Goal: Information Seeking & Learning: Learn about a topic

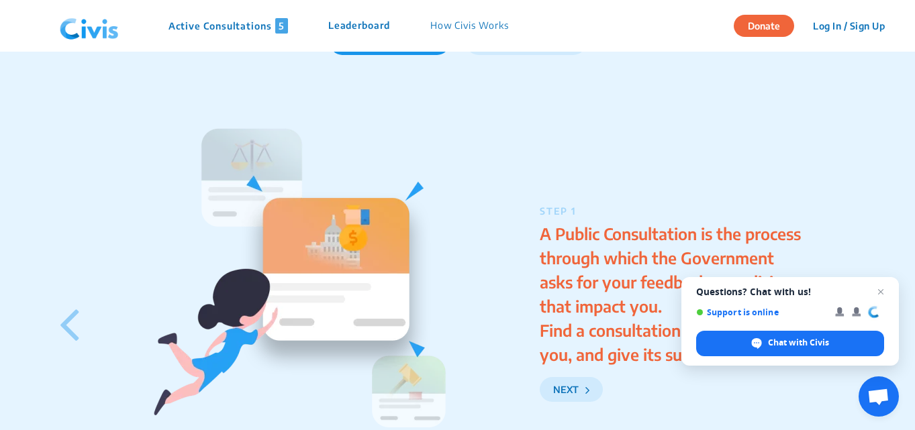
scroll to position [1780, 0]
click at [455, 28] on p "How Civis Works" at bounding box center [469, 25] width 79 height 15
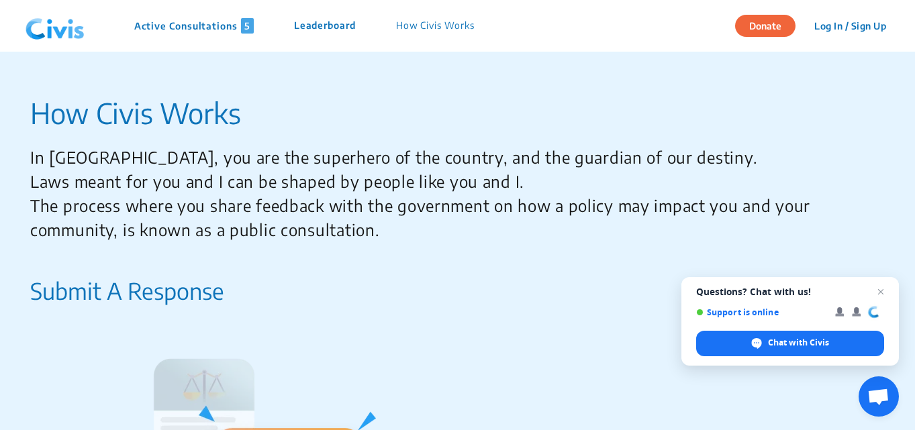
click at [250, 28] on span "5" at bounding box center [247, 25] width 13 height 15
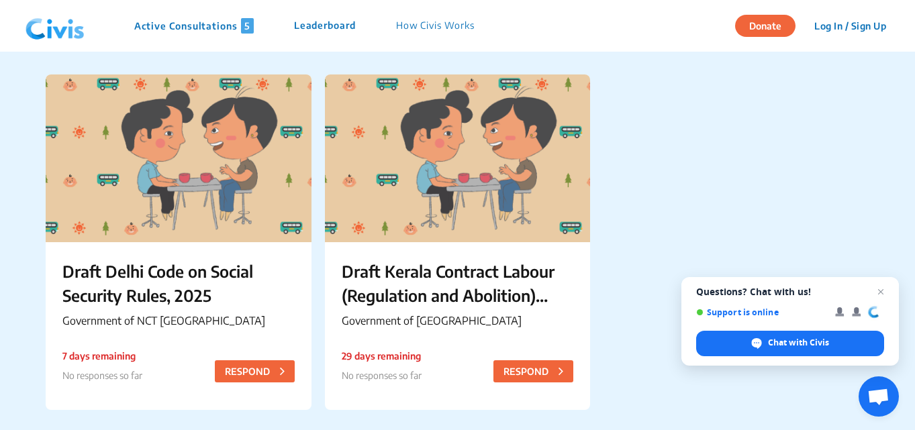
scroll to position [475, 0]
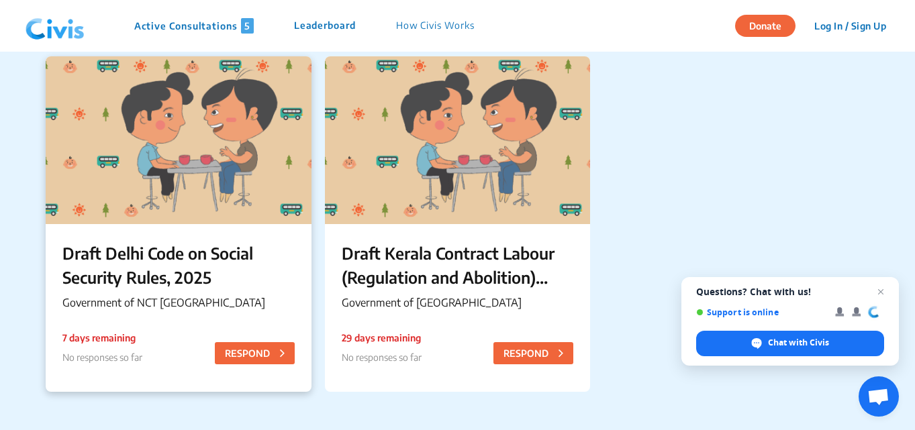
click at [212, 261] on p "Draft Delhi Code on Social Security Rules, 2025" at bounding box center [178, 265] width 232 height 48
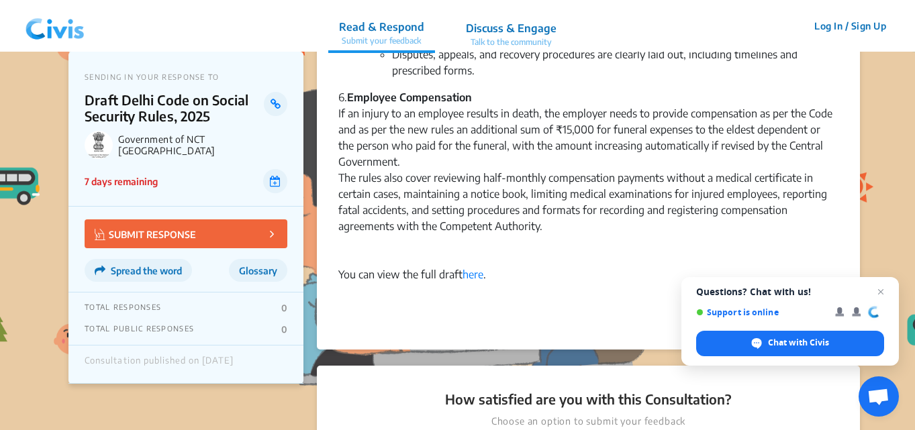
scroll to position [1155, 0]
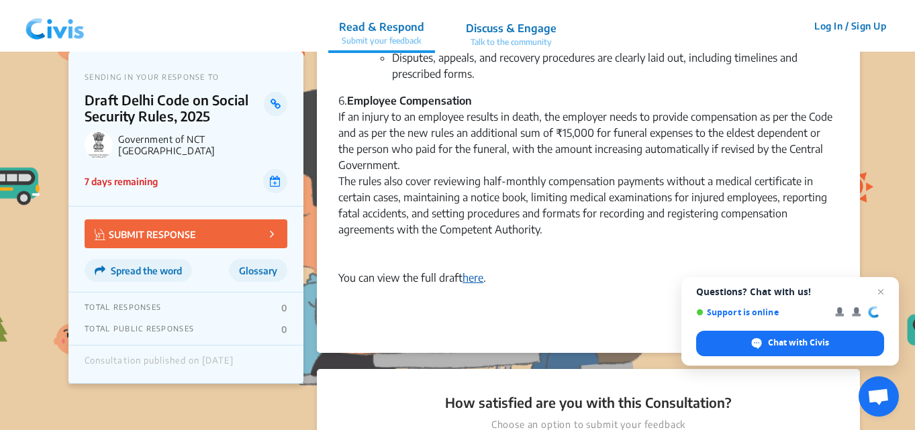
click at [483, 271] on link "here" at bounding box center [473, 277] width 21 height 13
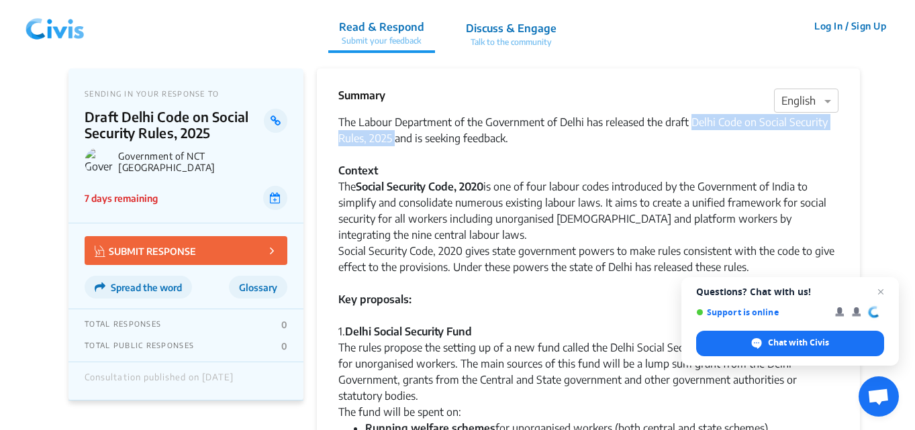
drag, startPoint x: 690, startPoint y: 120, endPoint x: 393, endPoint y: 144, distance: 297.6
click at [393, 144] on div "The Labour Department of the Government of Delhi has released the draft Delhi C…" at bounding box center [588, 130] width 500 height 32
copy div "Delhi Code on Social Security Rules, 2025"
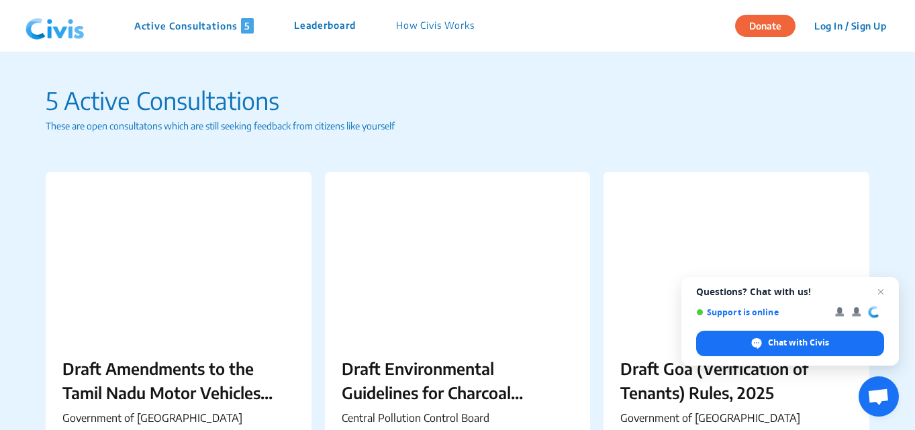
click at [432, 23] on p "How Civis Works" at bounding box center [435, 25] width 79 height 15
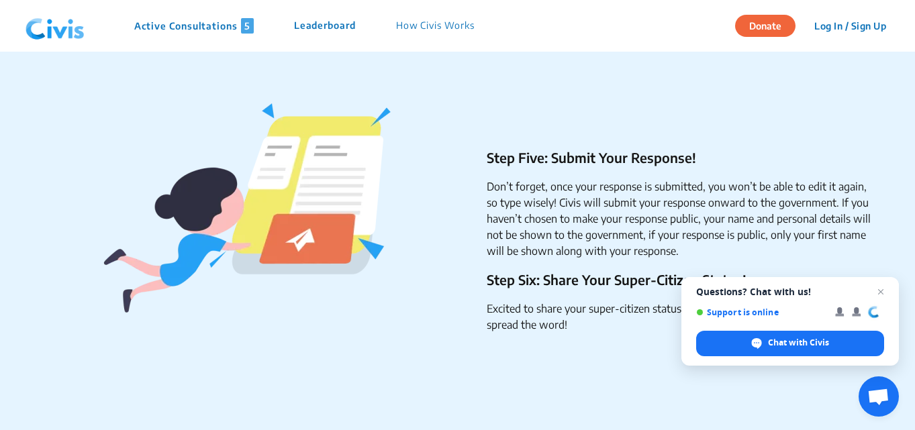
scroll to position [1153, 0]
